Goal: Find specific page/section: Find specific page/section

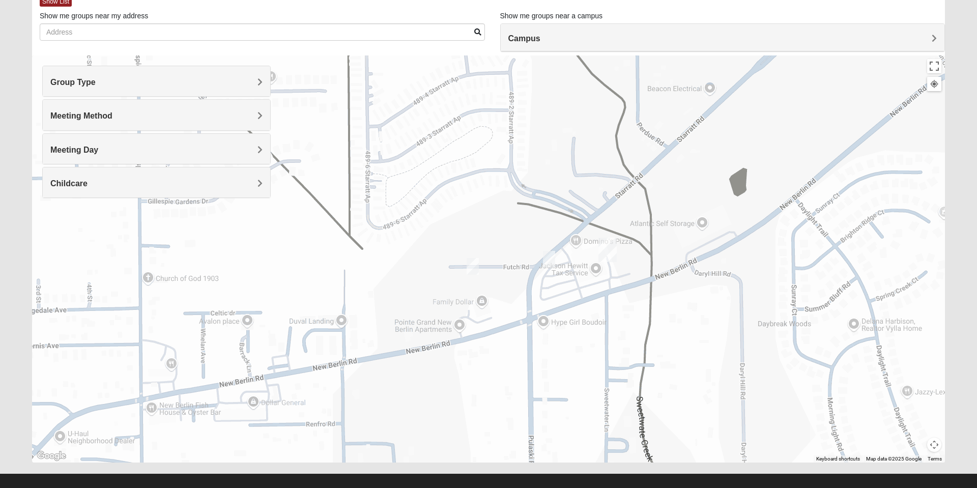
scroll to position [60, 0]
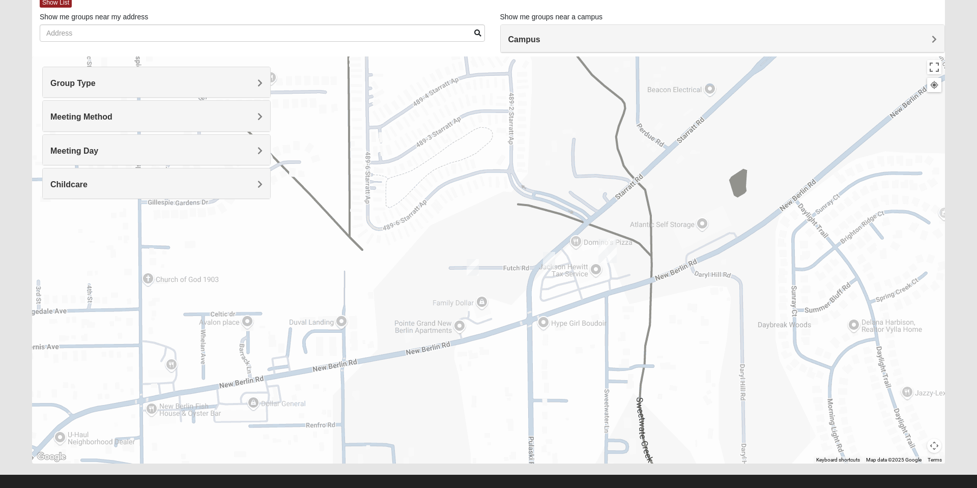
click at [253, 91] on div "Group Type" at bounding box center [156, 82] width 227 height 30
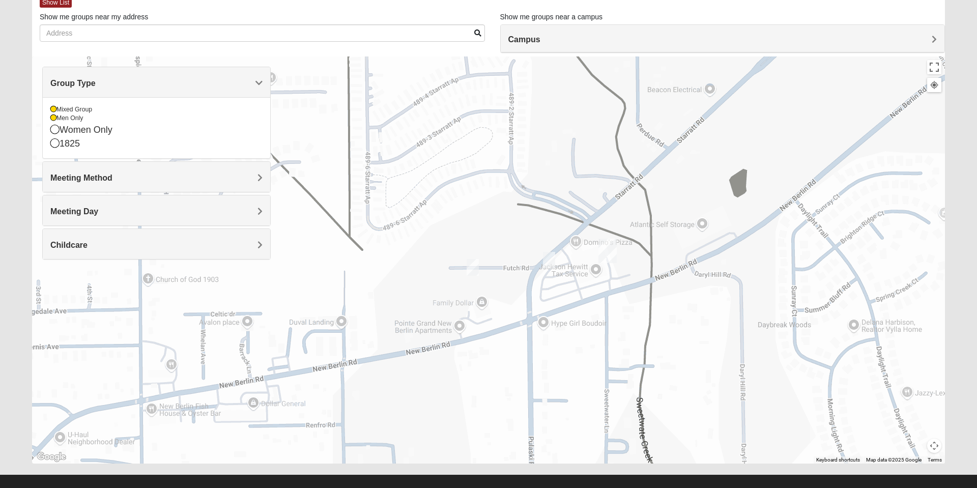
click at [51, 127] on icon at bounding box center [54, 129] width 9 height 9
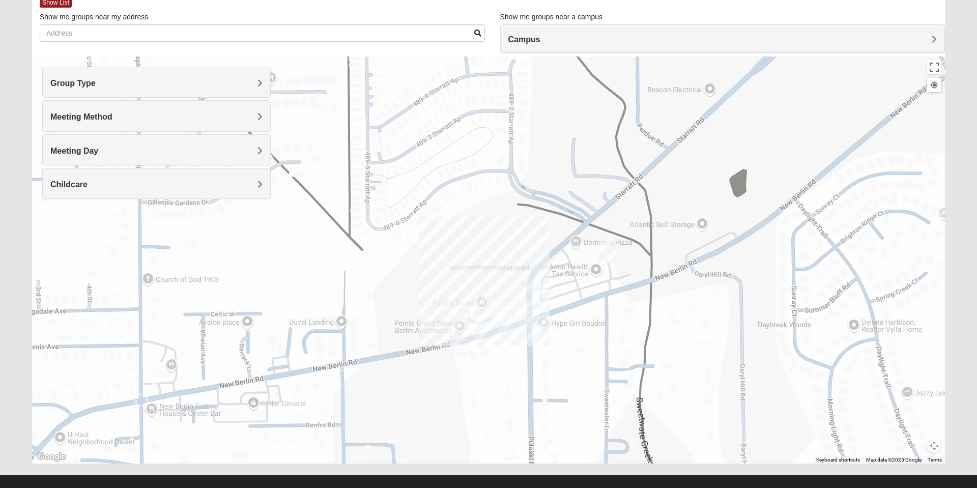
click at [53, 119] on span "Meeting Method" at bounding box center [81, 116] width 62 height 9
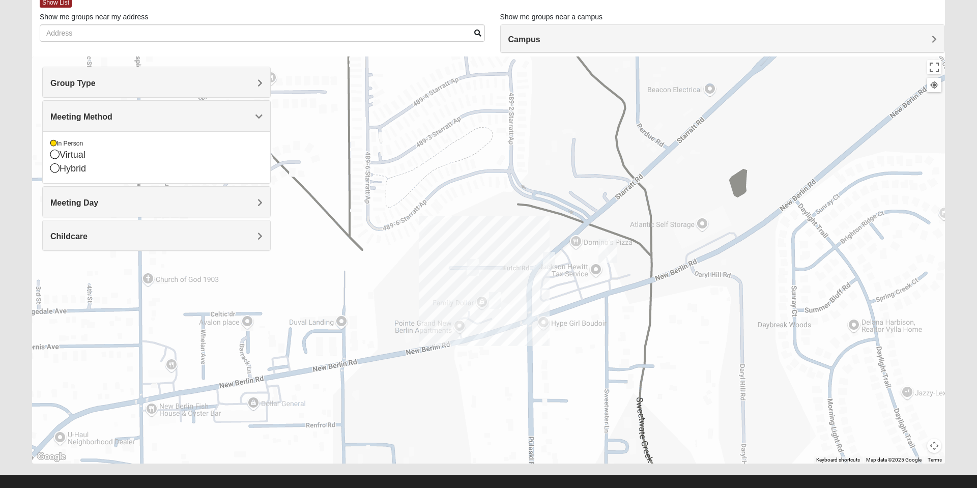
click at [101, 86] on h4 "Group Type" at bounding box center [156, 83] width 212 height 10
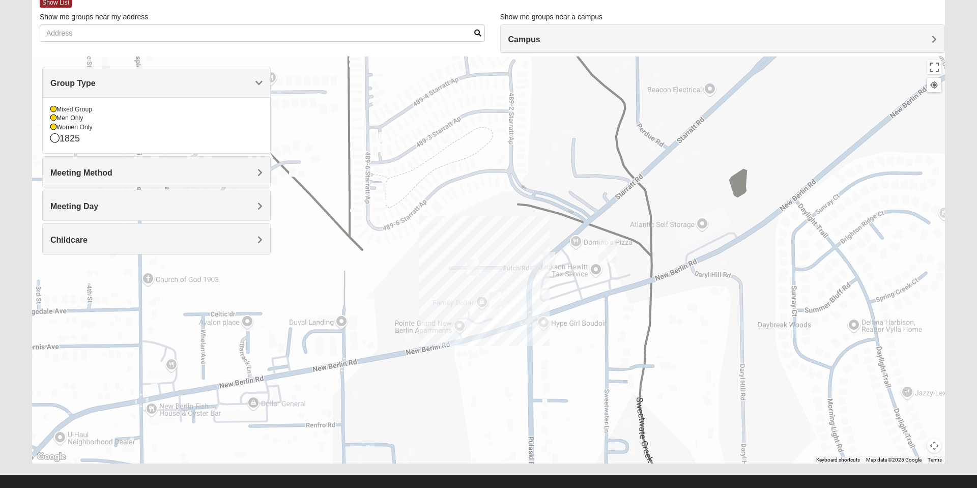
click at [54, 134] on icon at bounding box center [54, 137] width 9 height 9
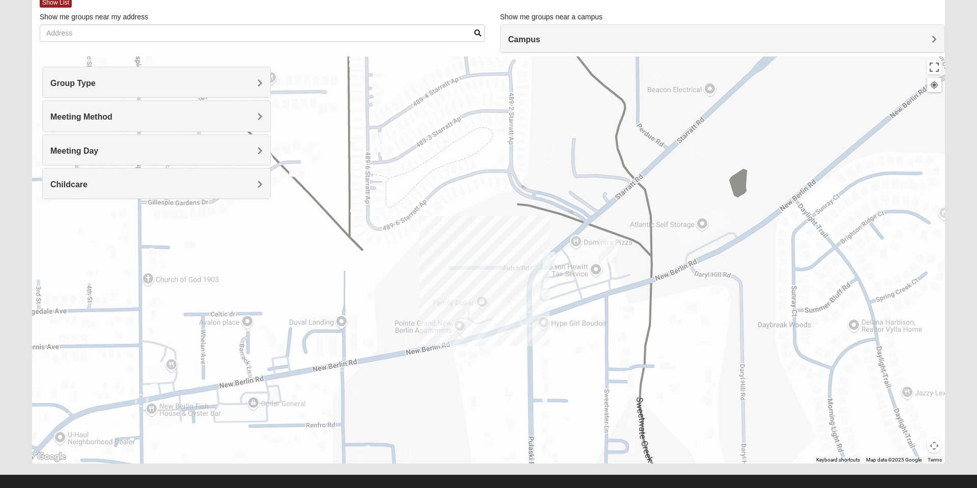
click at [53, 127] on div "Meeting Method" at bounding box center [156, 116] width 227 height 30
click at [96, 84] on span "Group Type" at bounding box center [72, 83] width 45 height 9
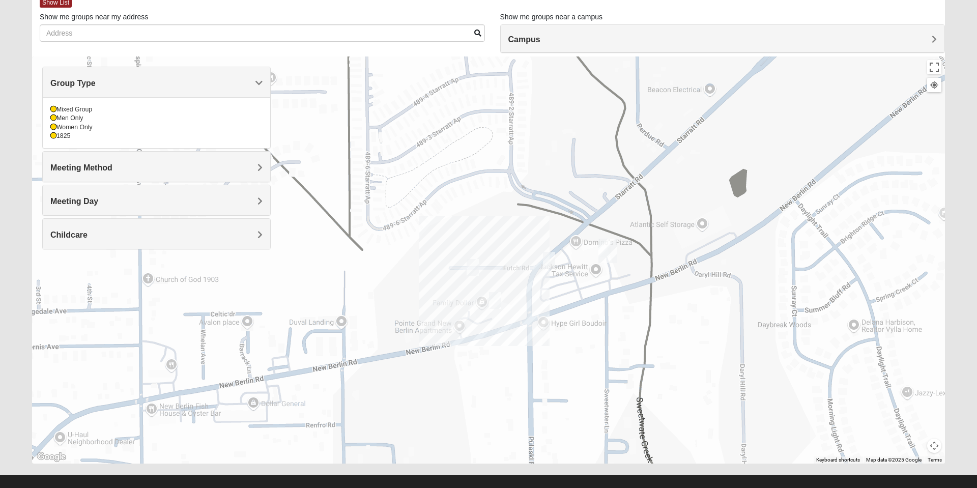
click at [55, 137] on icon at bounding box center [53, 136] width 6 height 6
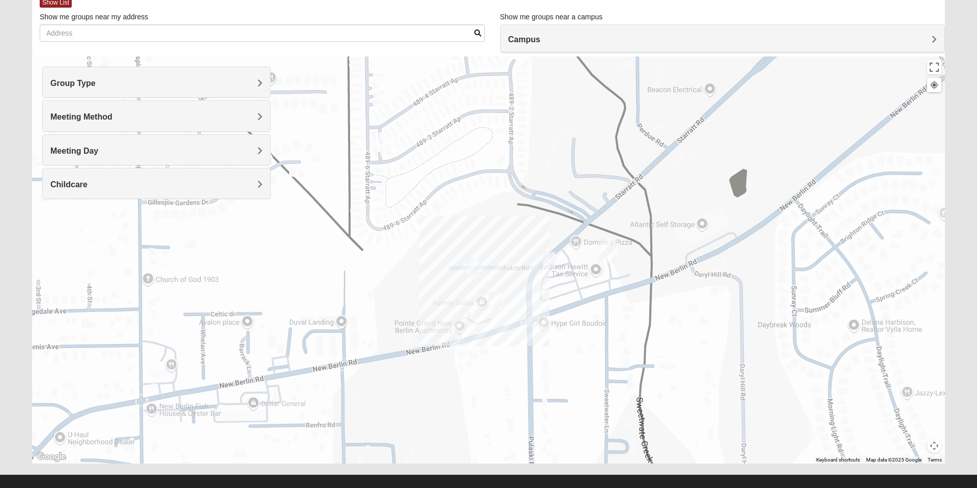
click at [53, 79] on span "Group Type" at bounding box center [72, 83] width 45 height 9
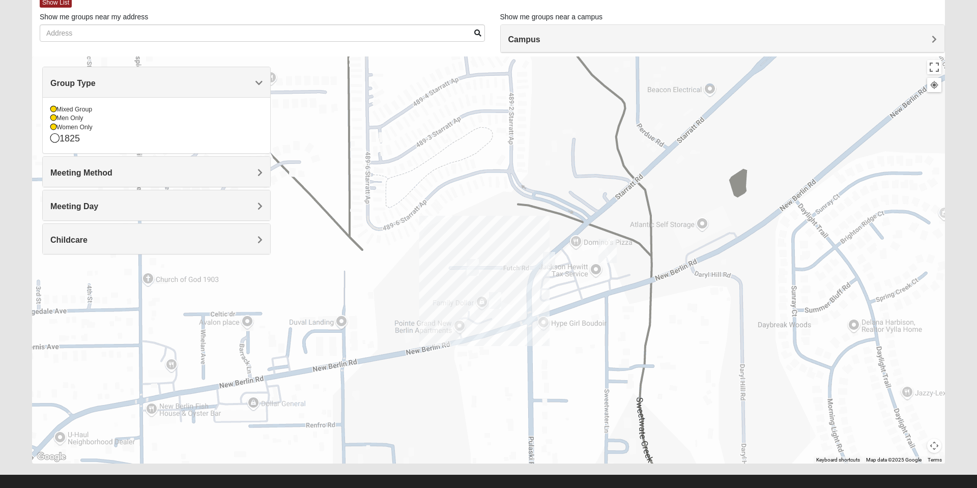
click at [53, 127] on icon at bounding box center [53, 127] width 6 height 6
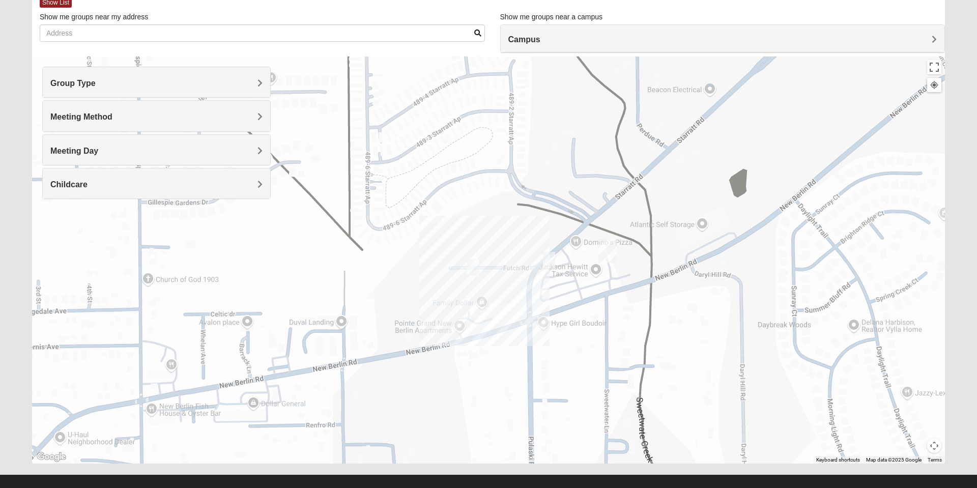
click at [57, 83] on span "Group Type" at bounding box center [72, 83] width 45 height 9
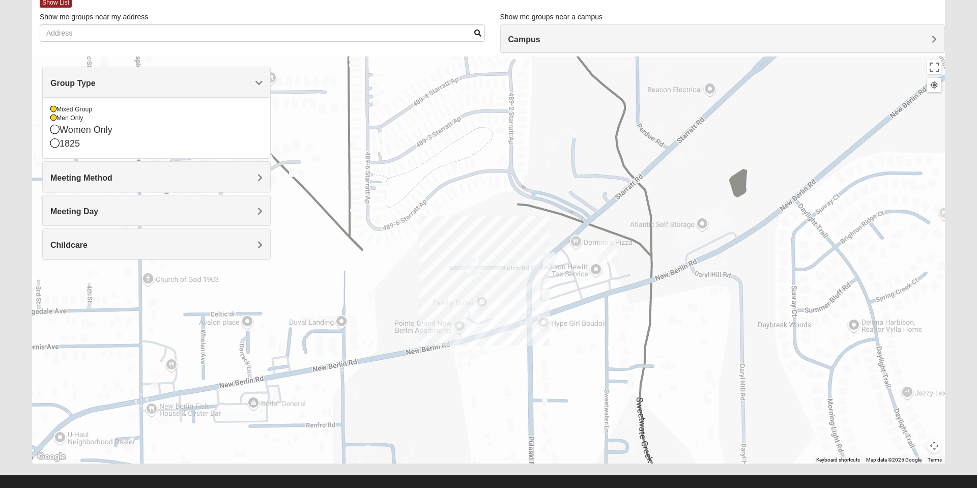
click at [56, 121] on icon at bounding box center [53, 118] width 6 height 6
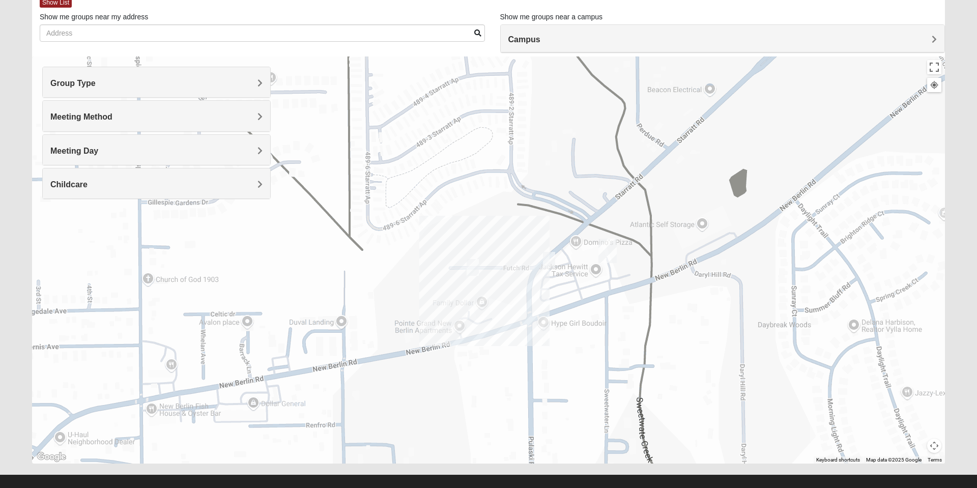
click at [70, 119] on span "Meeting Method" at bounding box center [81, 116] width 62 height 9
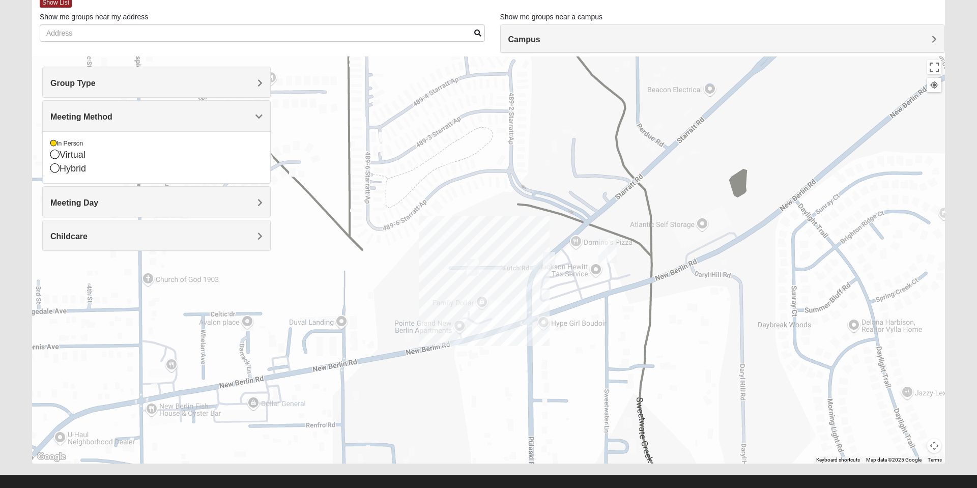
click at [95, 200] on span "Meeting Day" at bounding box center [74, 202] width 48 height 9
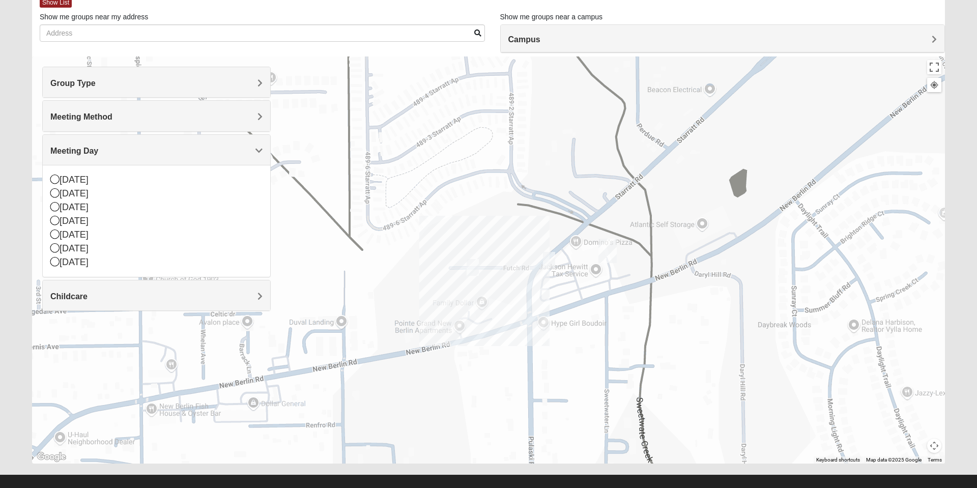
click at [85, 306] on div "Childcare" at bounding box center [156, 295] width 227 height 30
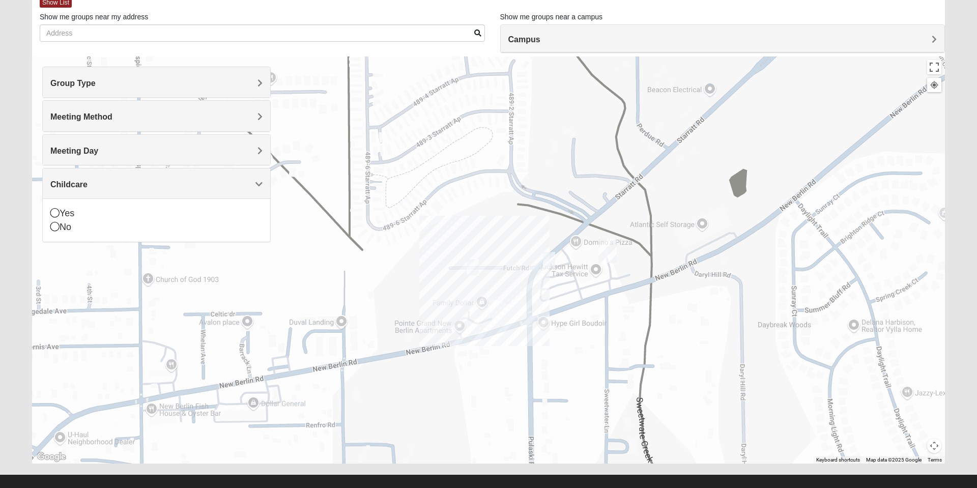
click at [107, 187] on h4 "Childcare" at bounding box center [156, 185] width 212 height 10
click at [4, 294] on form "Log In Find A Group Error Show List Loading Groups" at bounding box center [488, 226] width 977 height 547
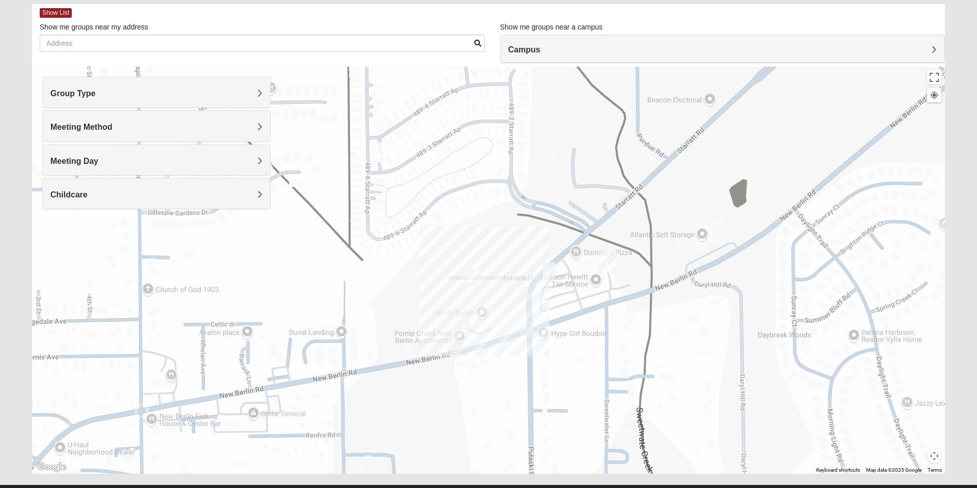
scroll to position [48, 0]
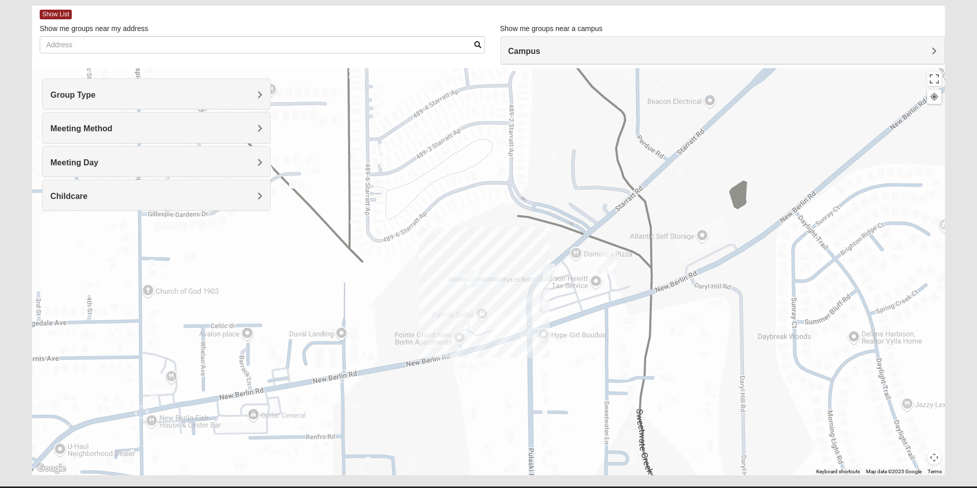
click at [0, 432] on form "Log In Find A Group Error Show List Loading Groups" at bounding box center [488, 238] width 977 height 547
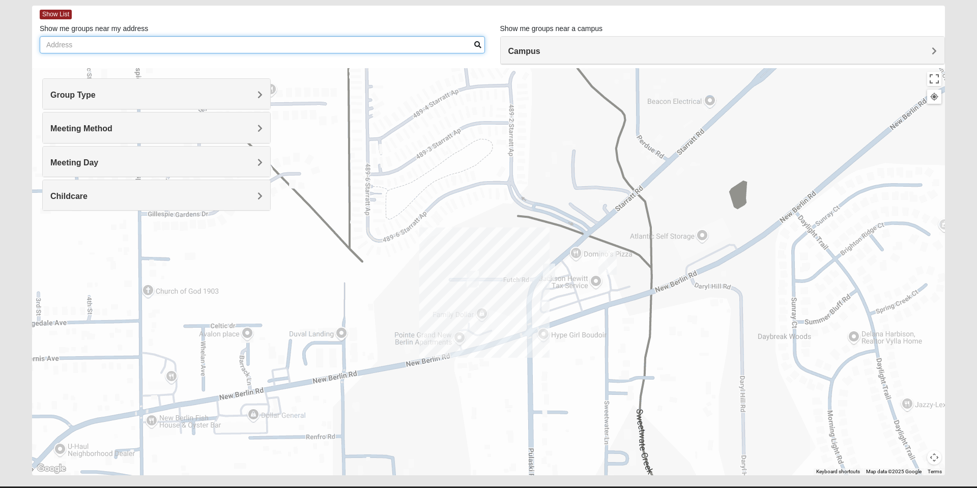
click at [465, 47] on input "Show me groups near my address" at bounding box center [262, 44] width 445 height 17
